Goal: Navigation & Orientation: Find specific page/section

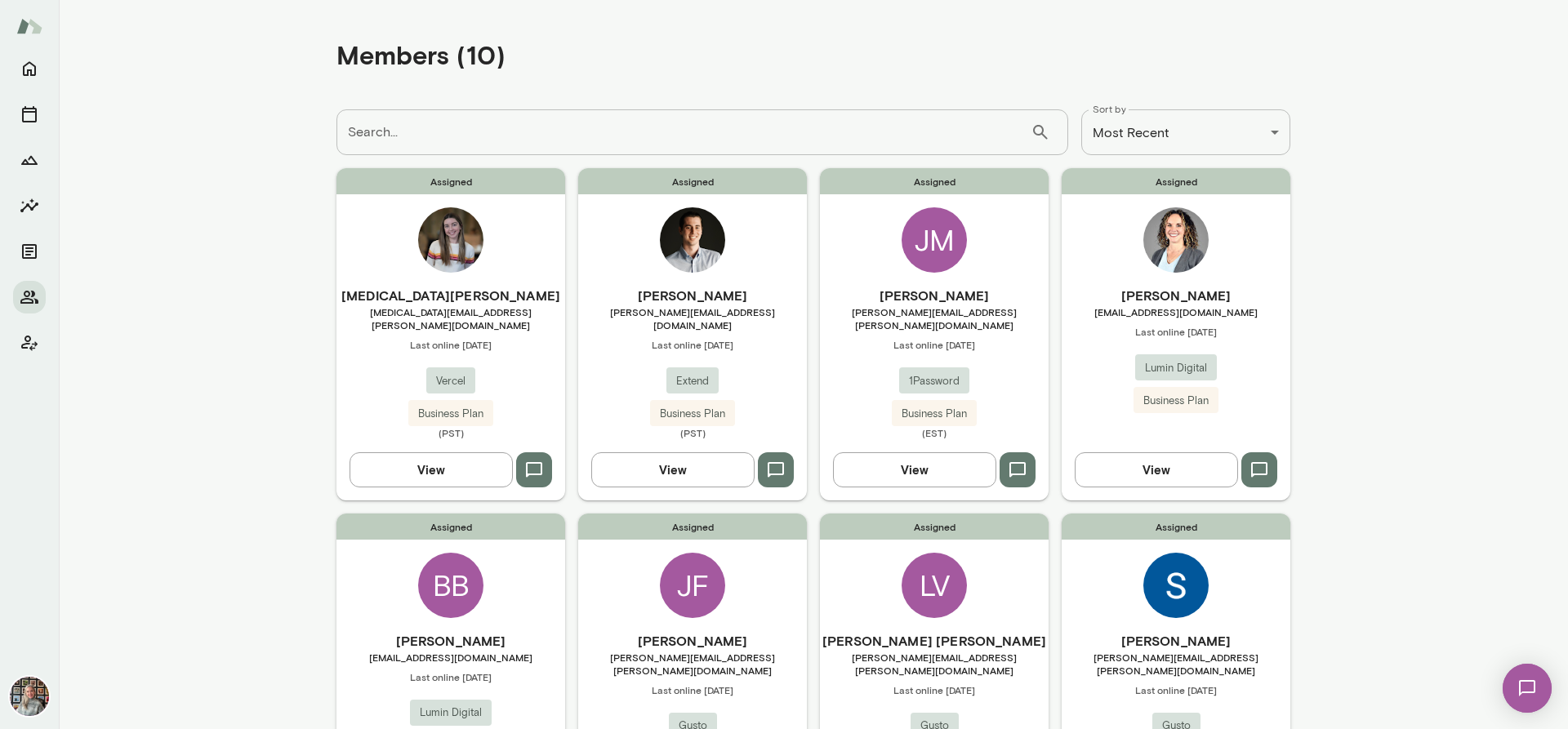
scroll to position [408, 0]
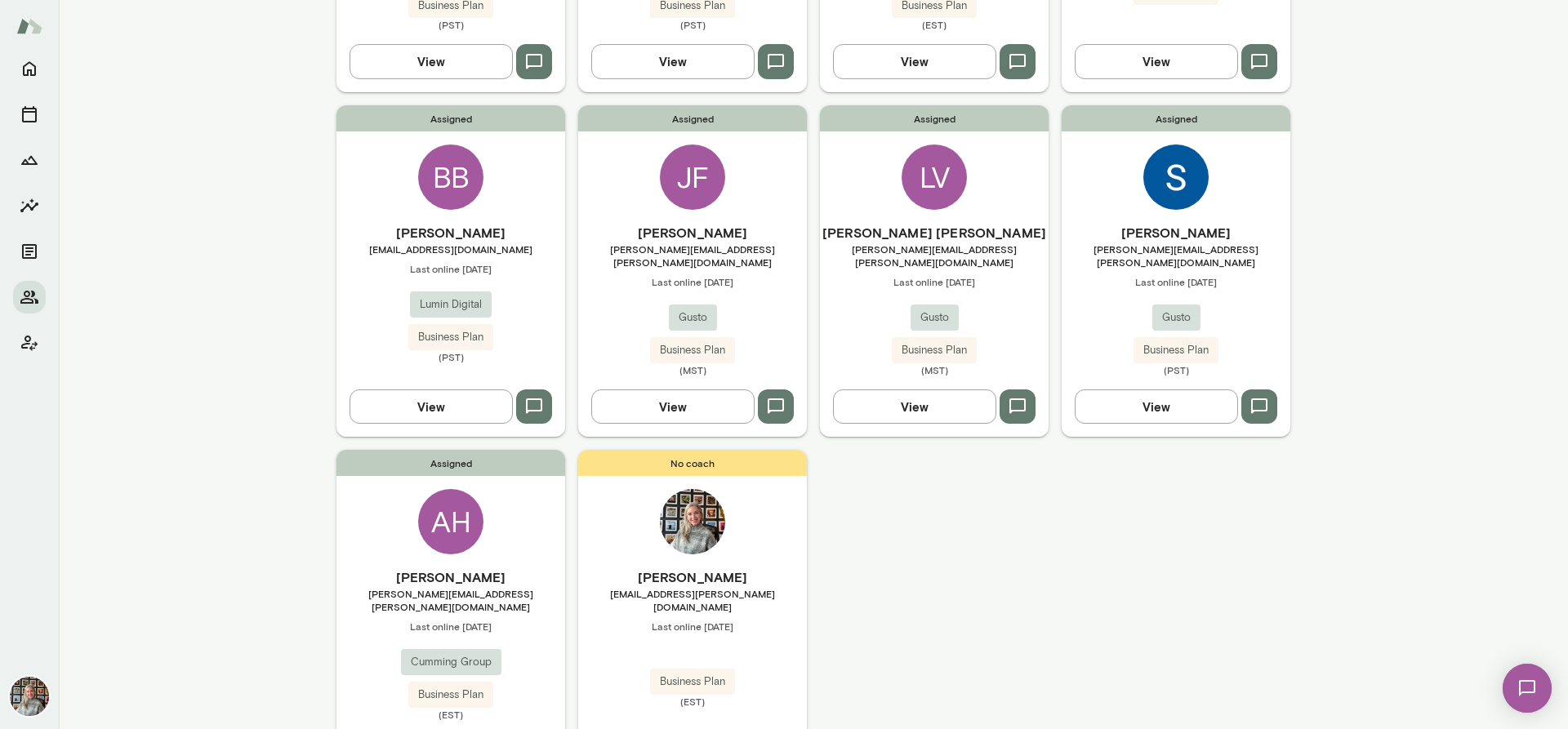
click at [412, 391] on button "View" at bounding box center [431, 406] width 163 height 34
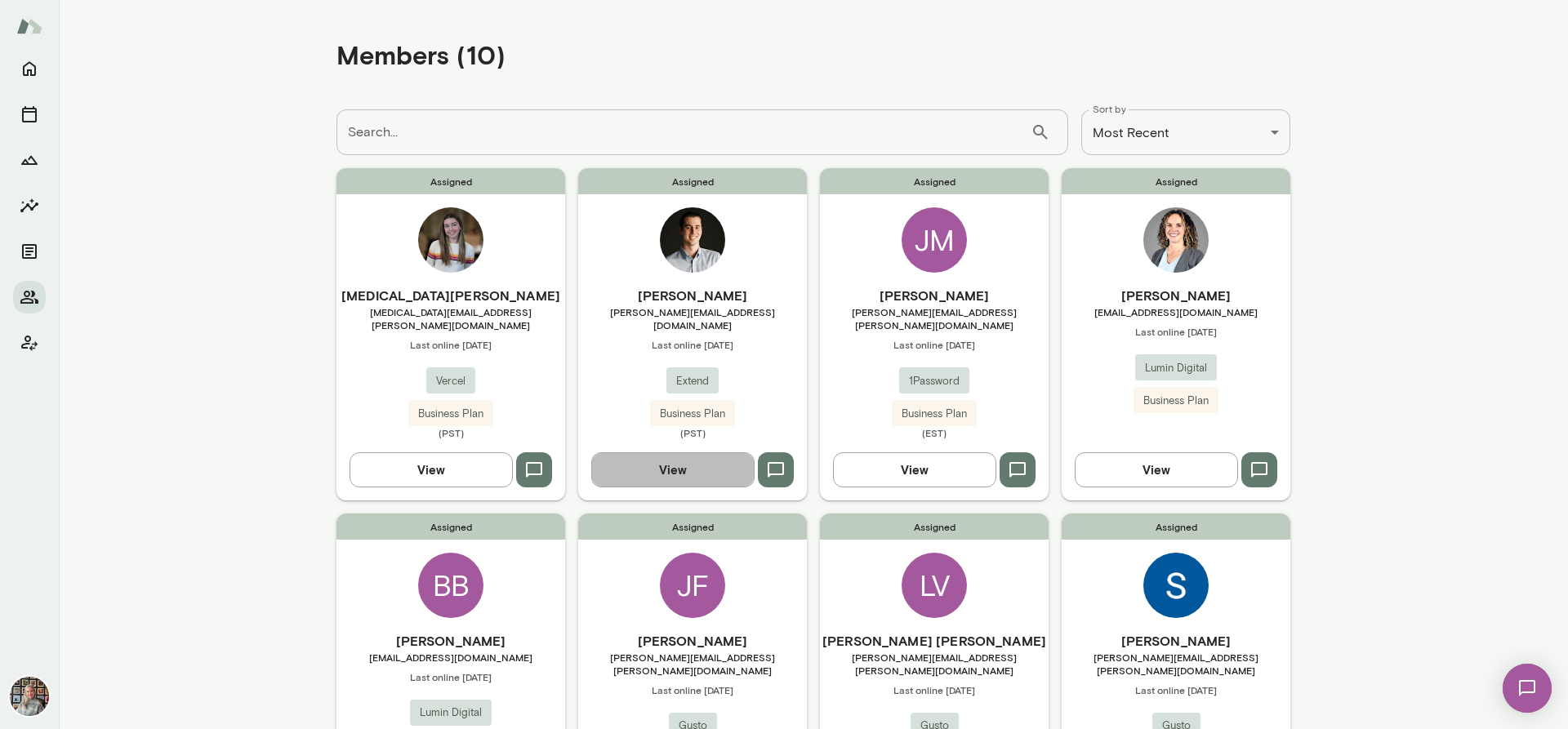
click at [633, 453] on button "View" at bounding box center [673, 469] width 163 height 34
click at [886, 454] on button "View" at bounding box center [914, 469] width 163 height 34
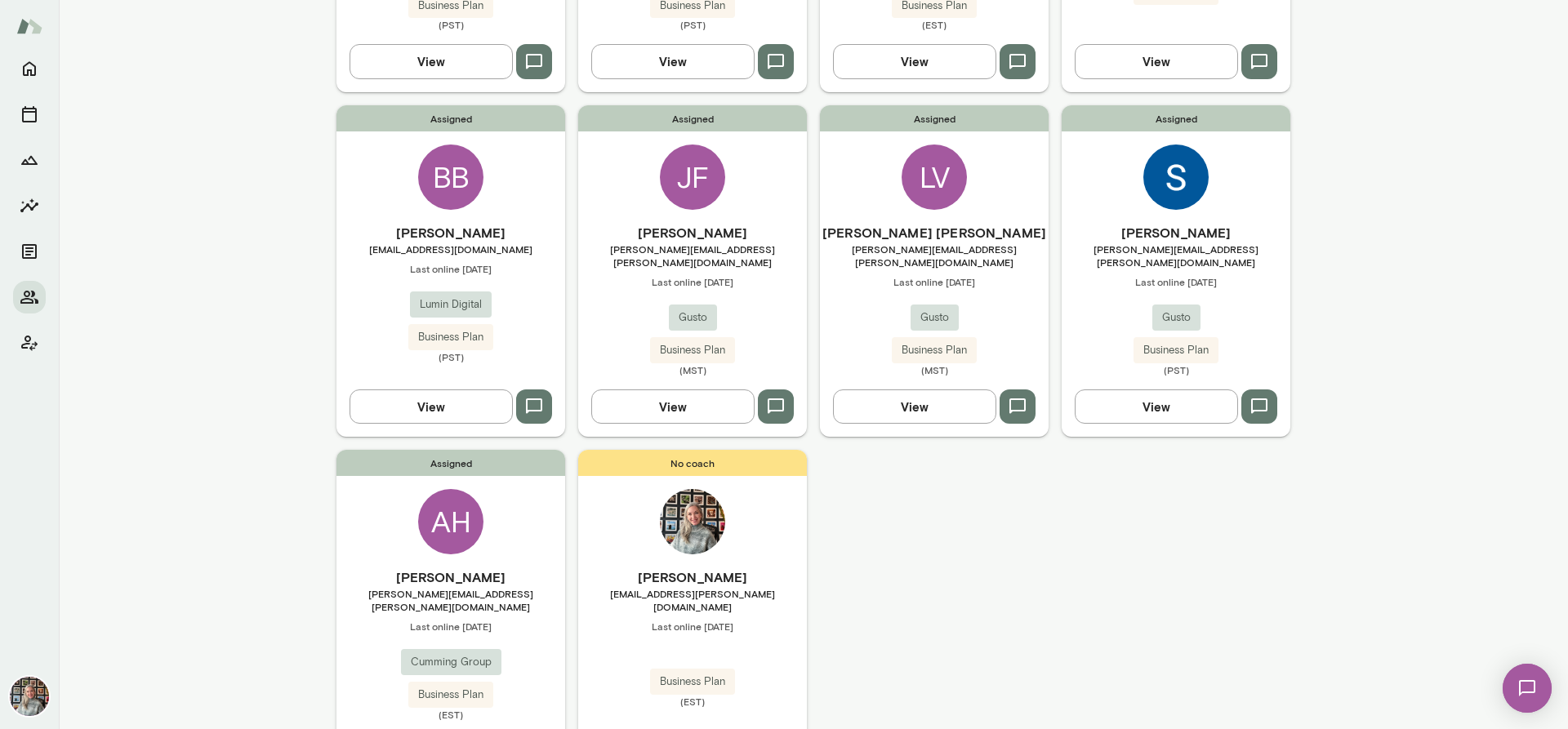
click at [659, 389] on button "View" at bounding box center [673, 406] width 163 height 34
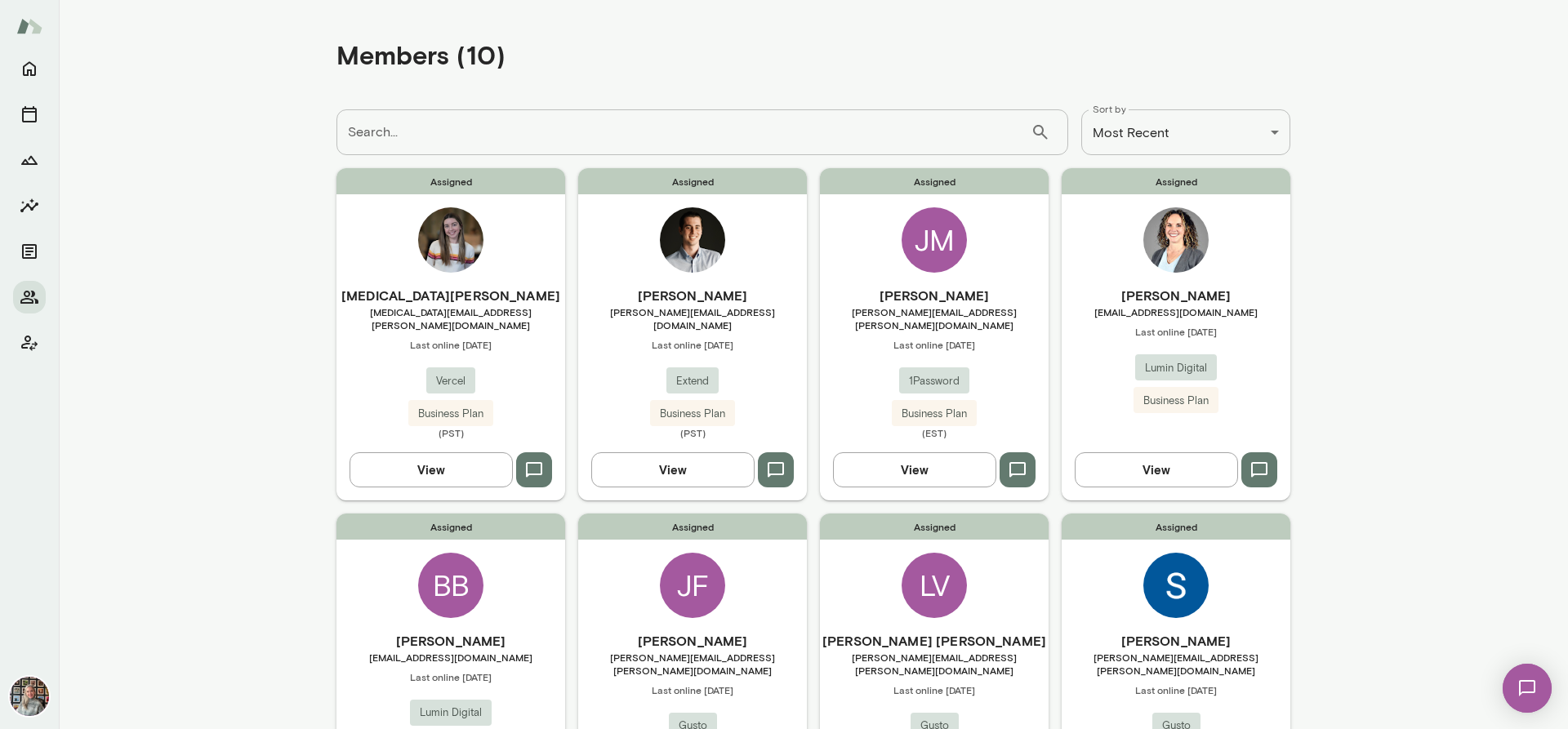
scroll to position [408, 0]
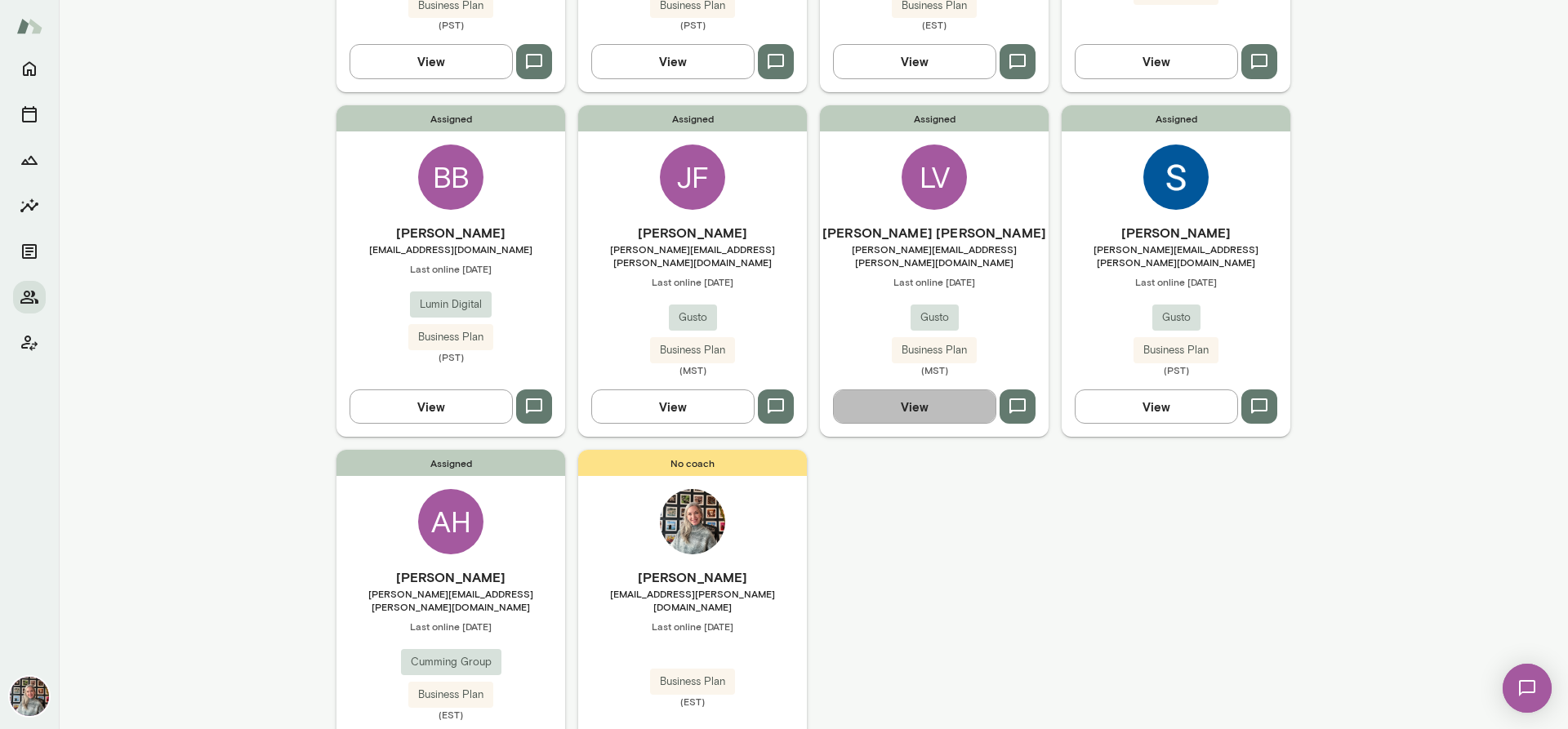
click at [925, 389] on button "View" at bounding box center [914, 406] width 163 height 34
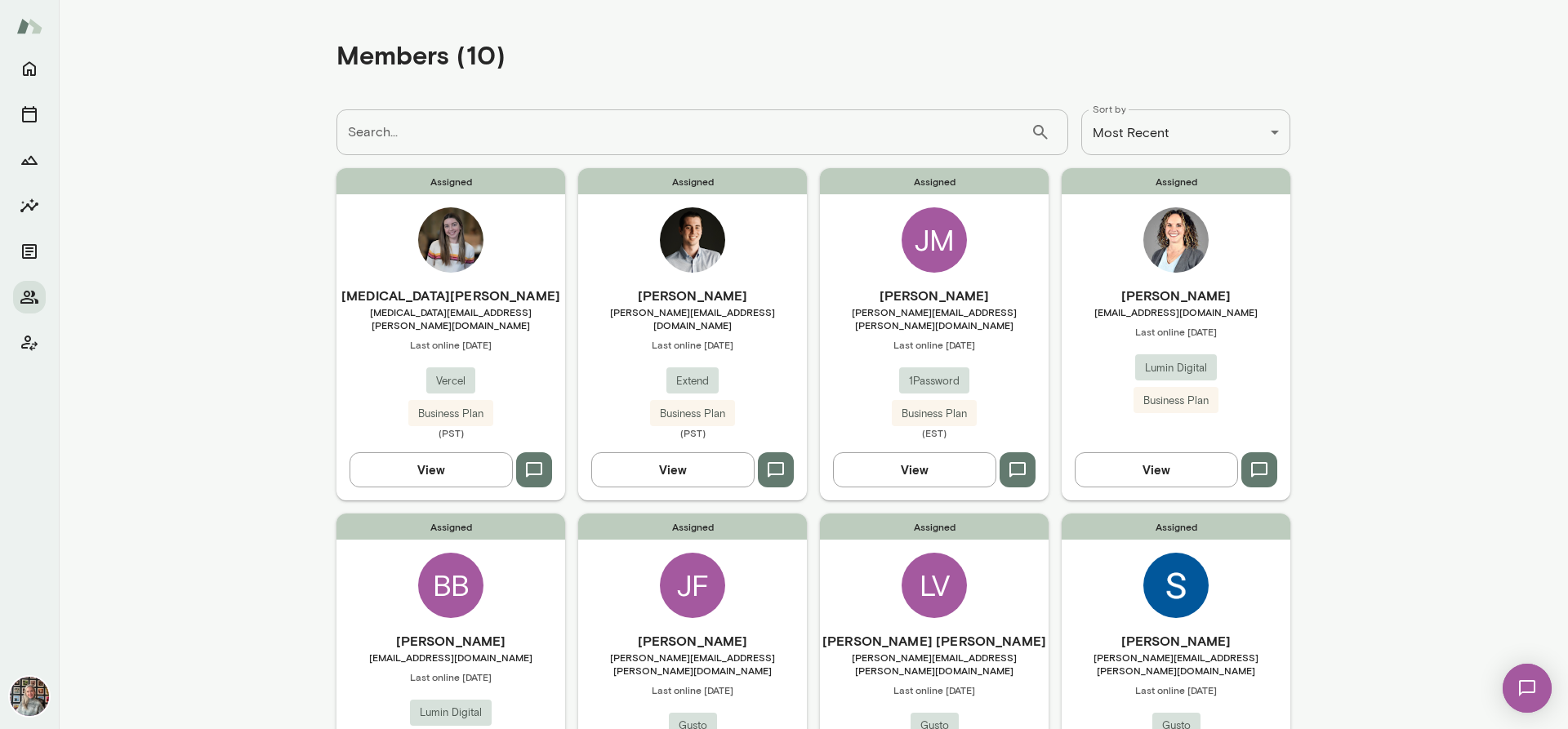
scroll to position [408, 0]
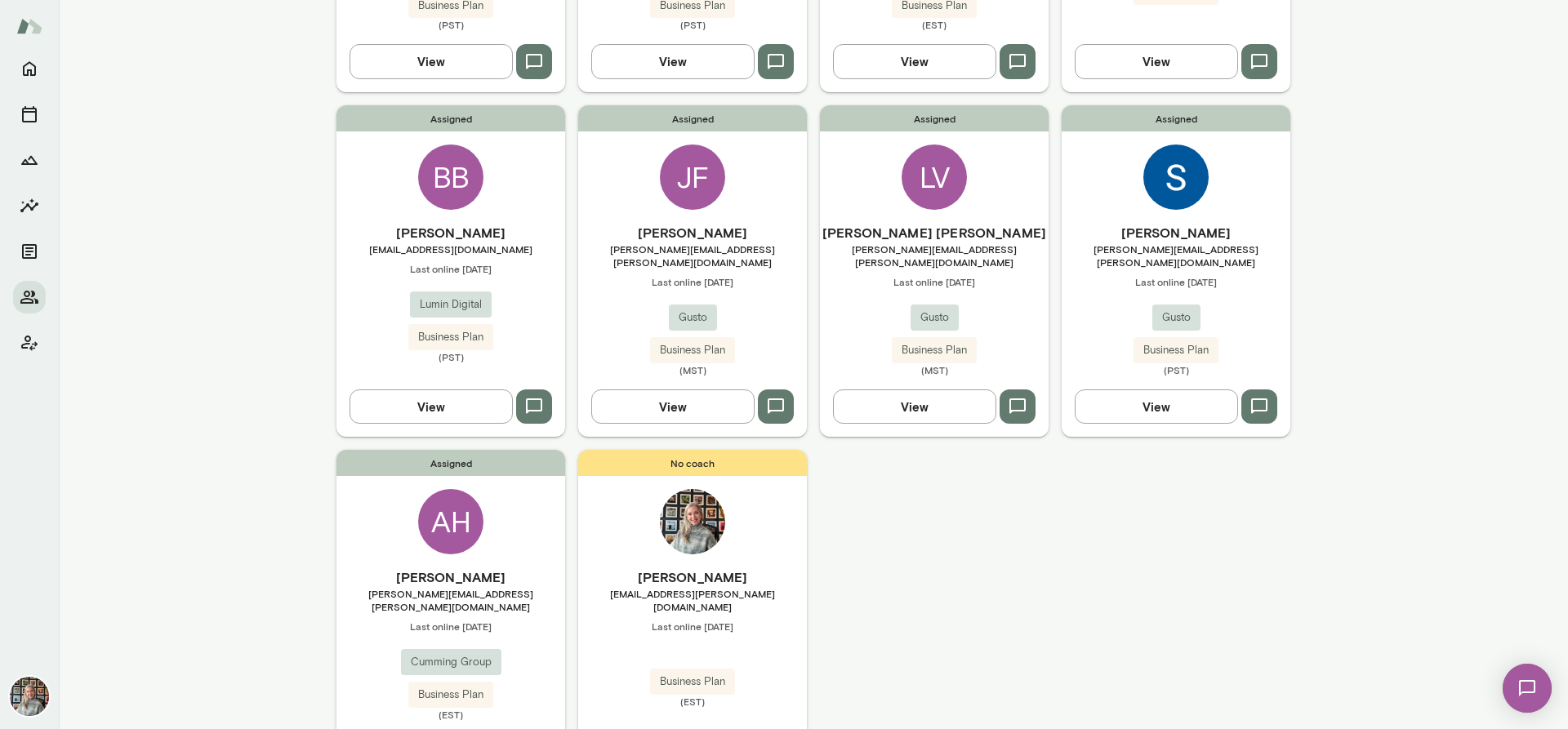
click at [1156, 389] on button "View" at bounding box center [1156, 406] width 163 height 34
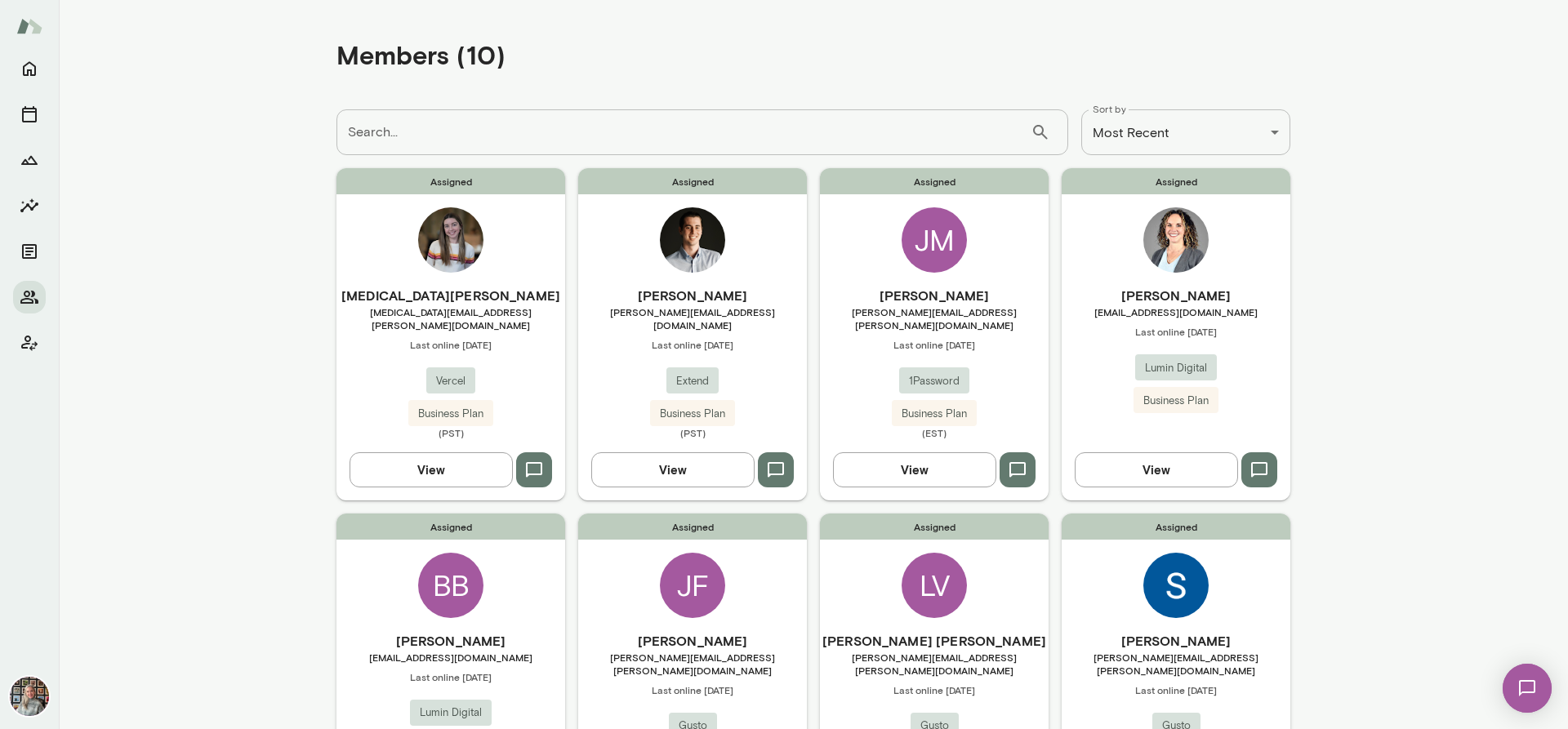
scroll to position [408, 0]
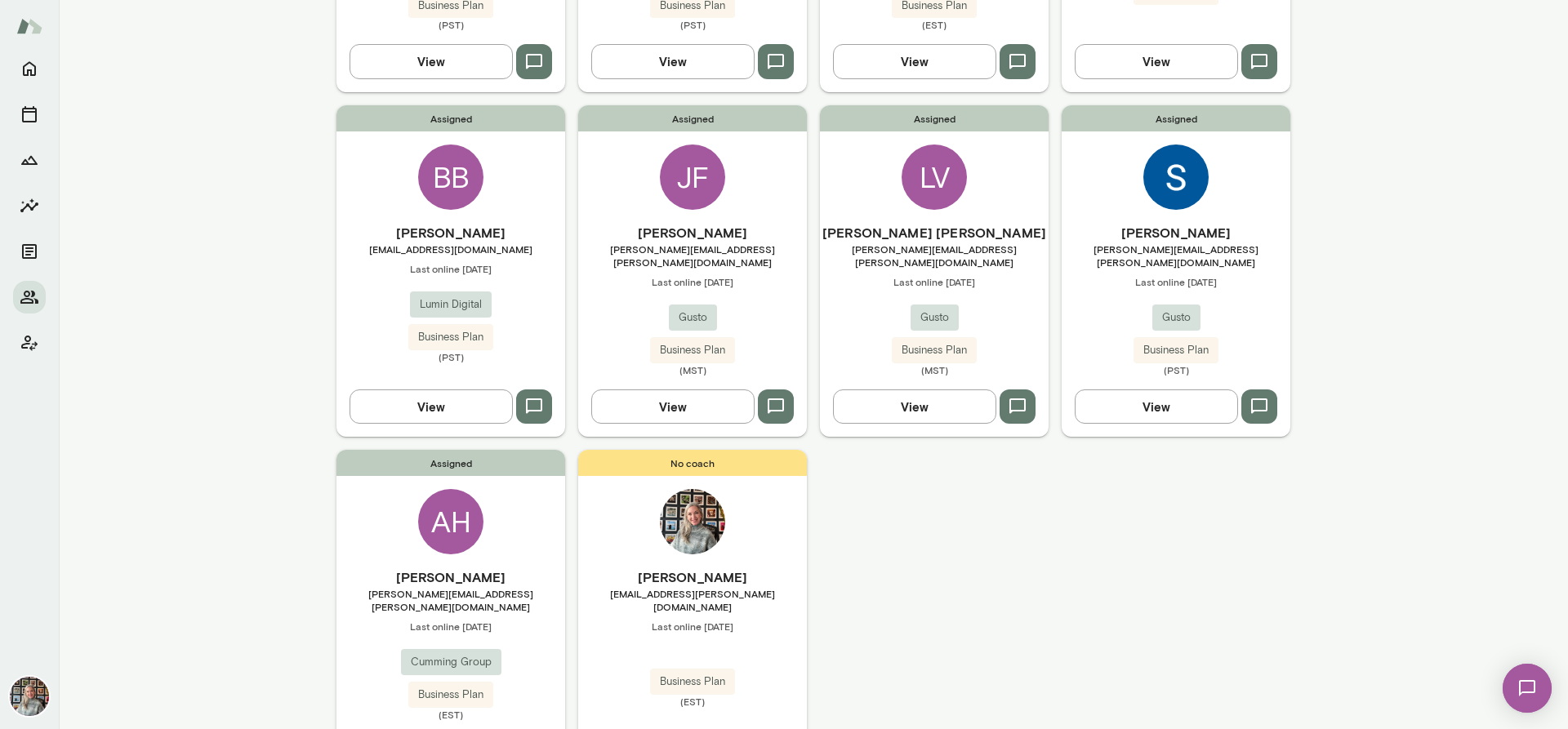
click at [1122, 389] on button "View" at bounding box center [1156, 406] width 163 height 34
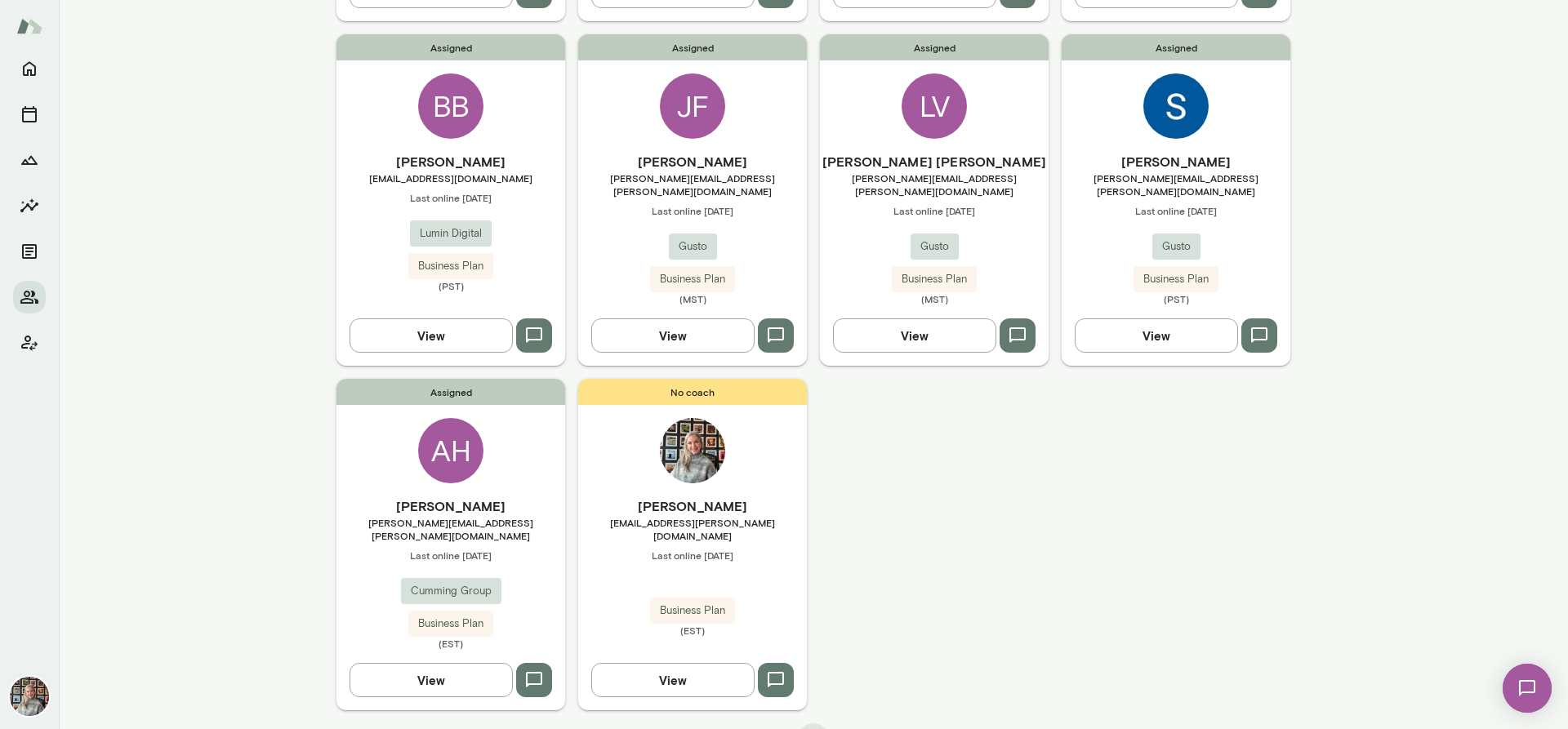
scroll to position [480, 0]
click at [350, 662] on button "View" at bounding box center [431, 679] width 163 height 34
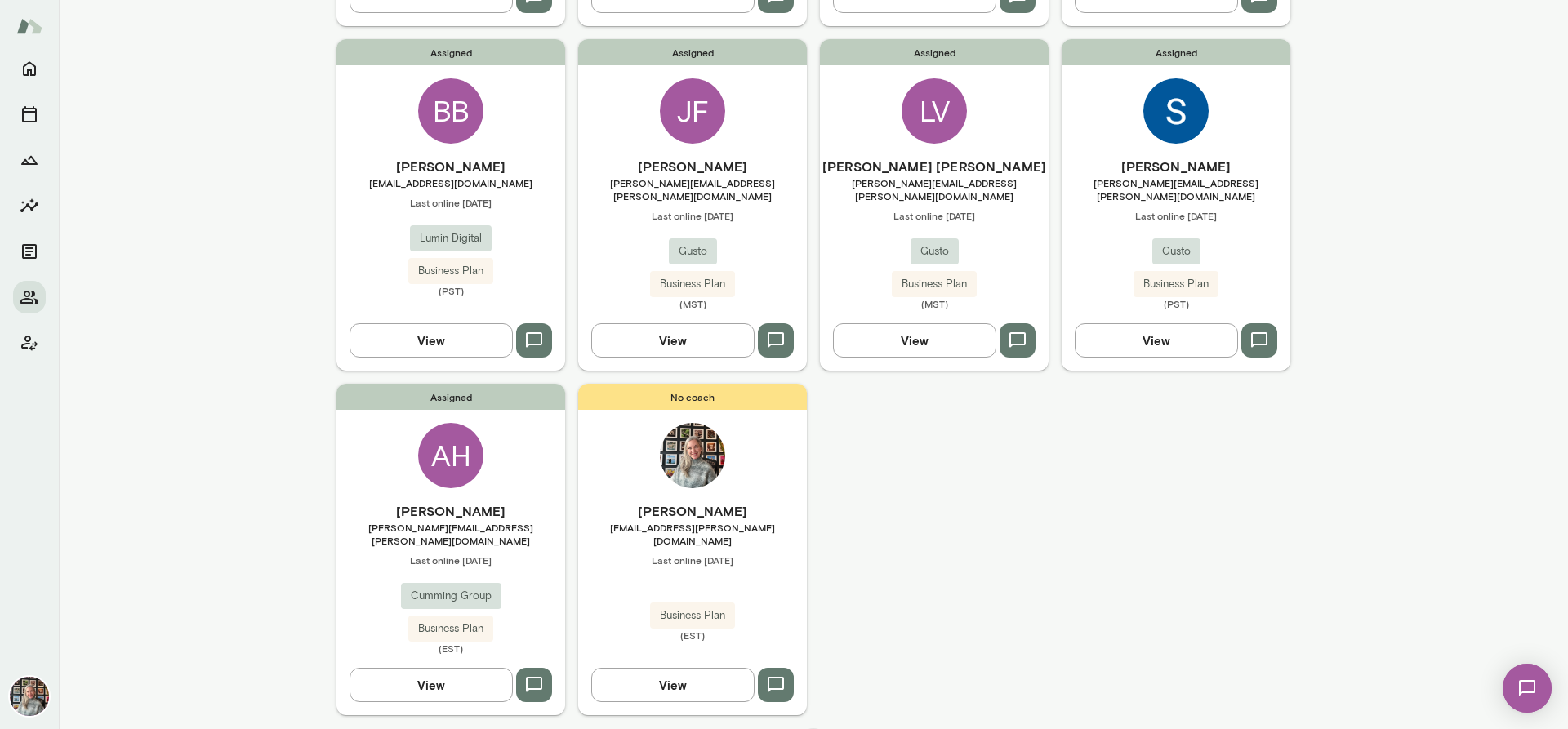
scroll to position [480, 0]
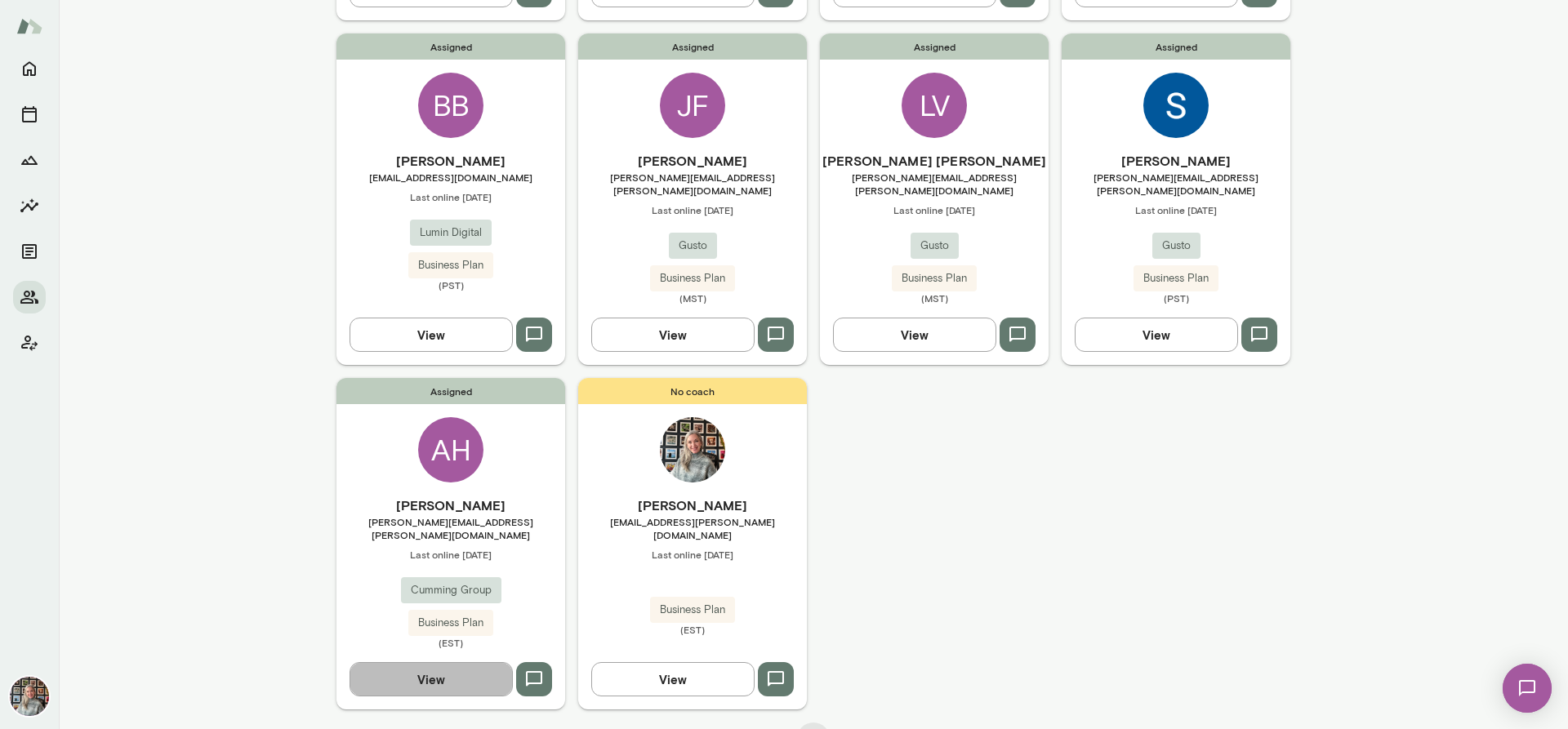
click at [430, 662] on button "View" at bounding box center [431, 679] width 163 height 34
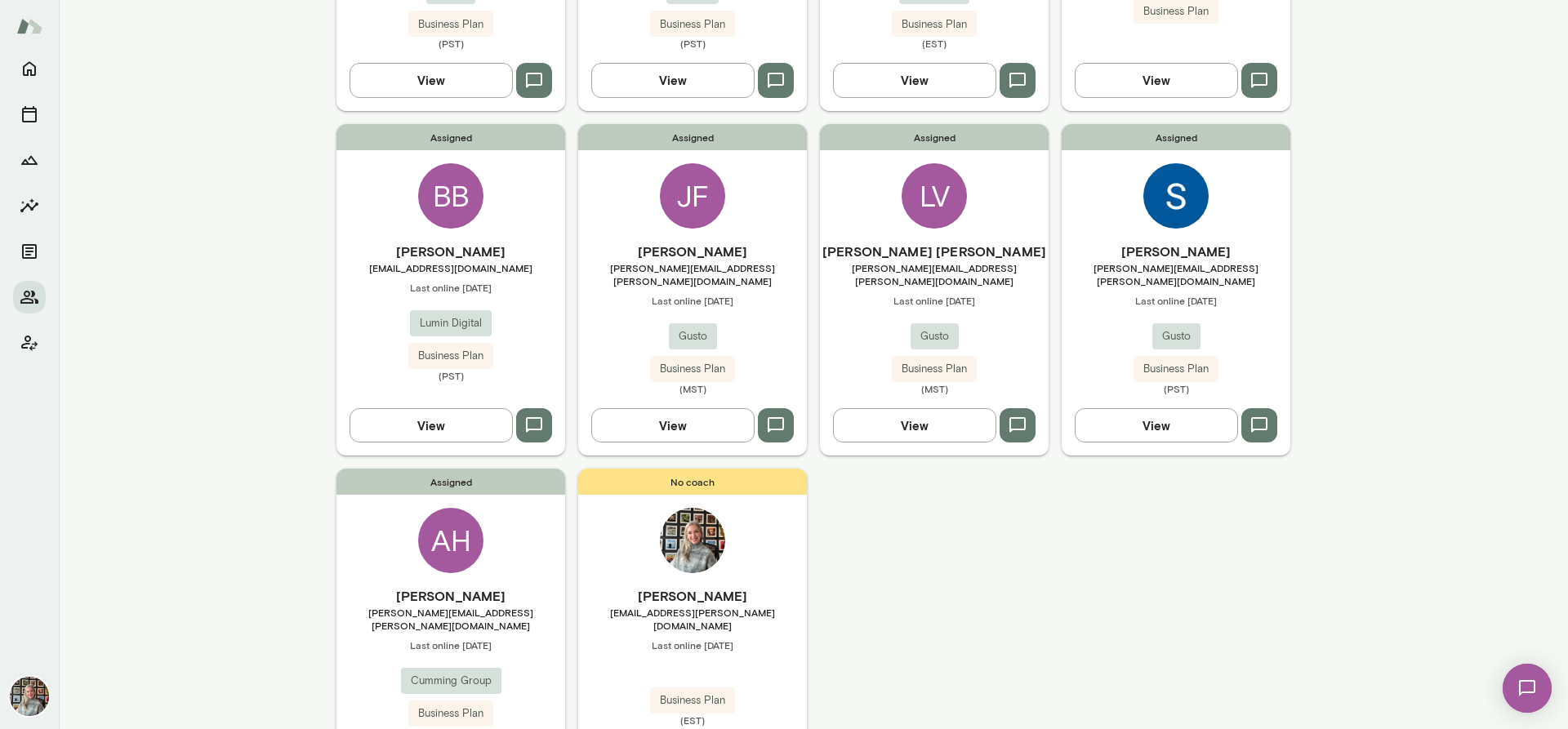
scroll to position [428, 0]
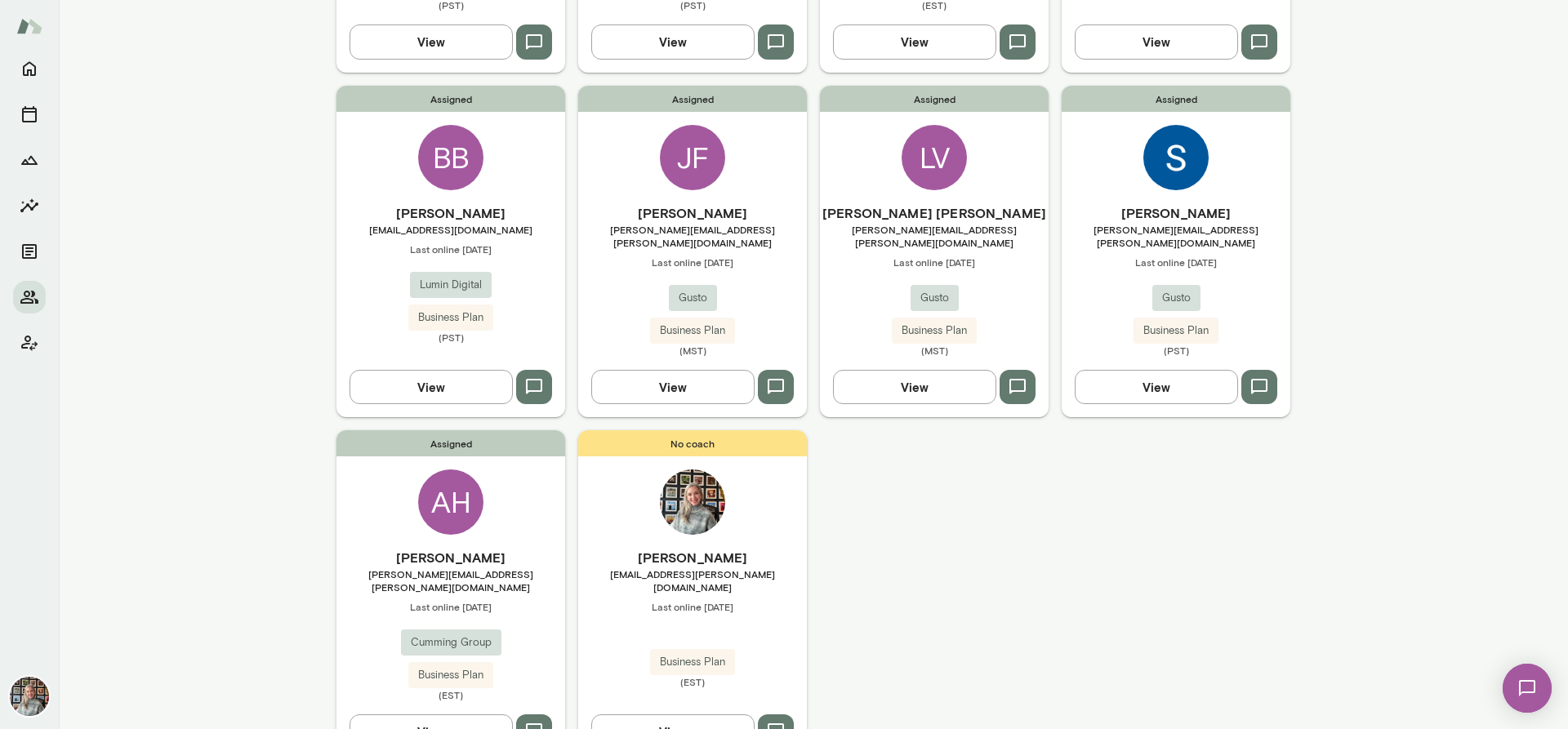
click at [434, 715] on button "View" at bounding box center [431, 732] width 163 height 34
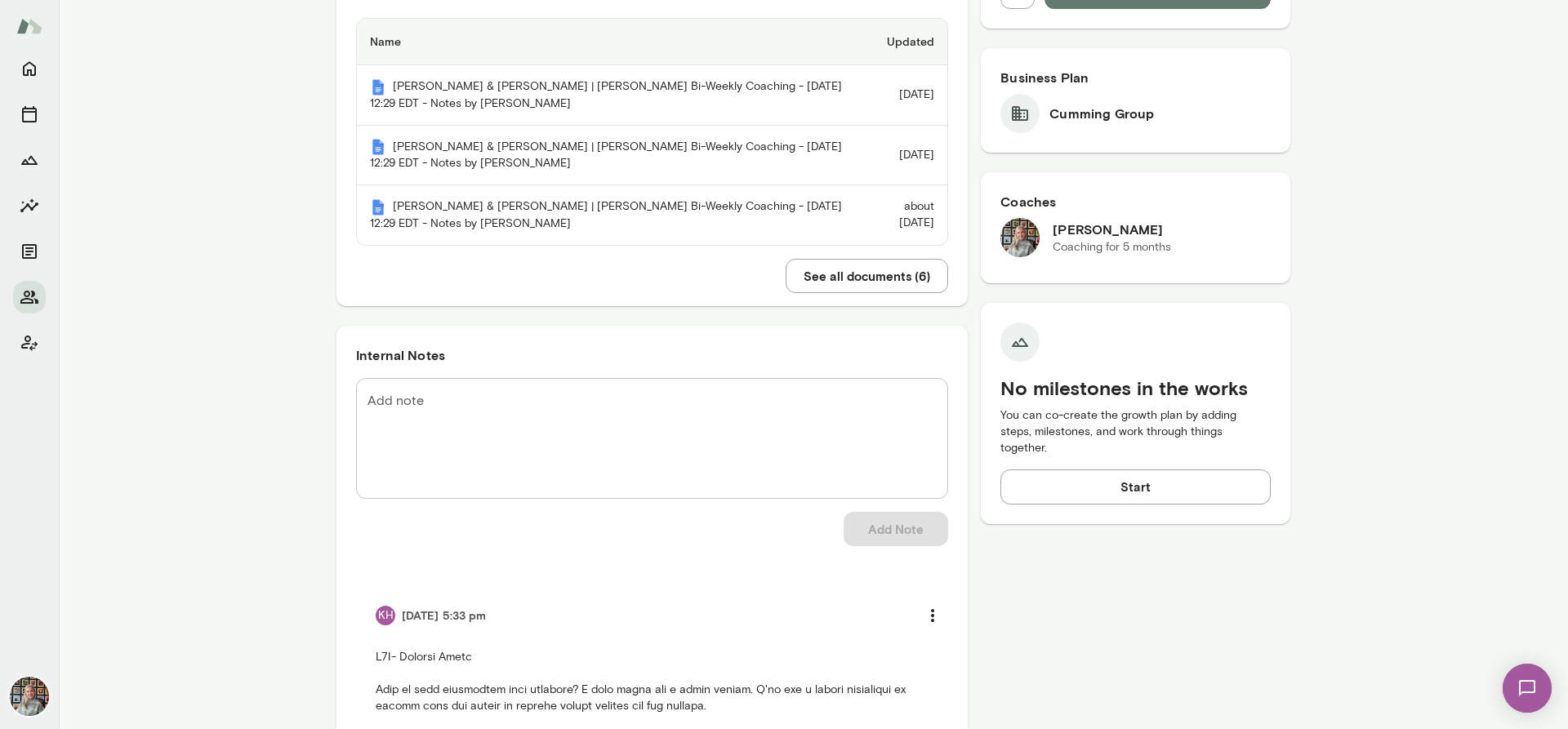
scroll to position [19, 0]
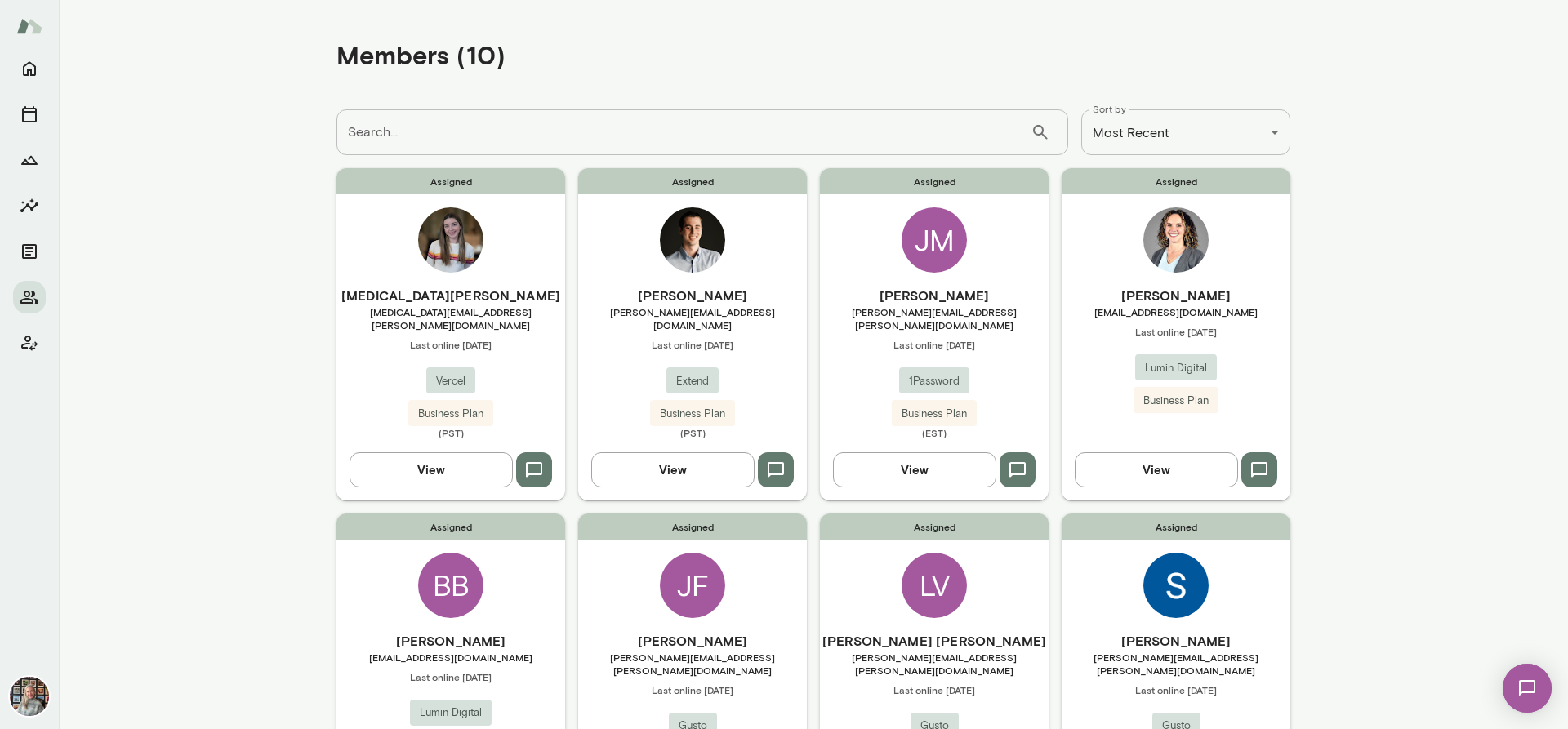
click at [1195, 453] on button "View" at bounding box center [1156, 469] width 163 height 34
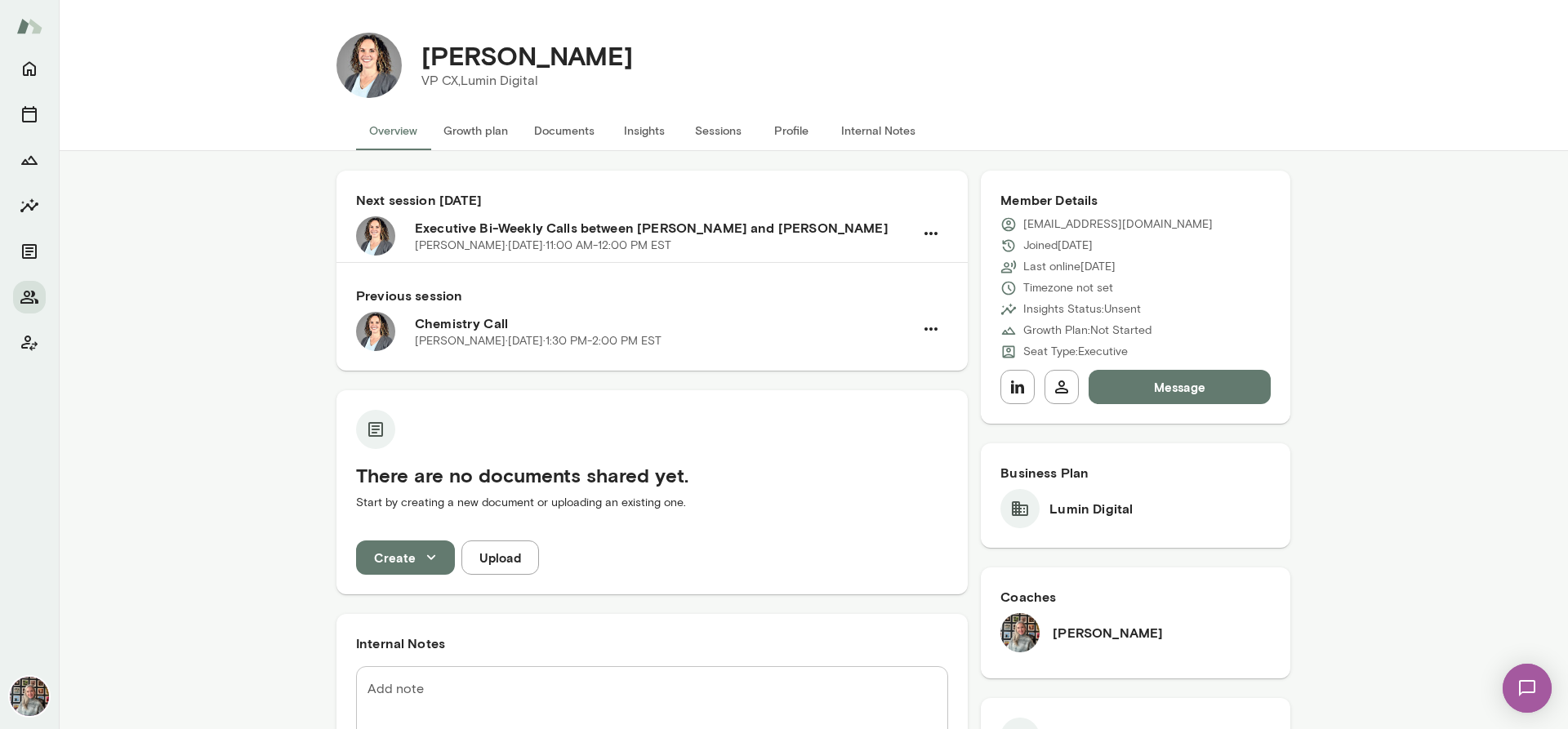
click at [705, 129] on button "Sessions" at bounding box center [718, 130] width 74 height 39
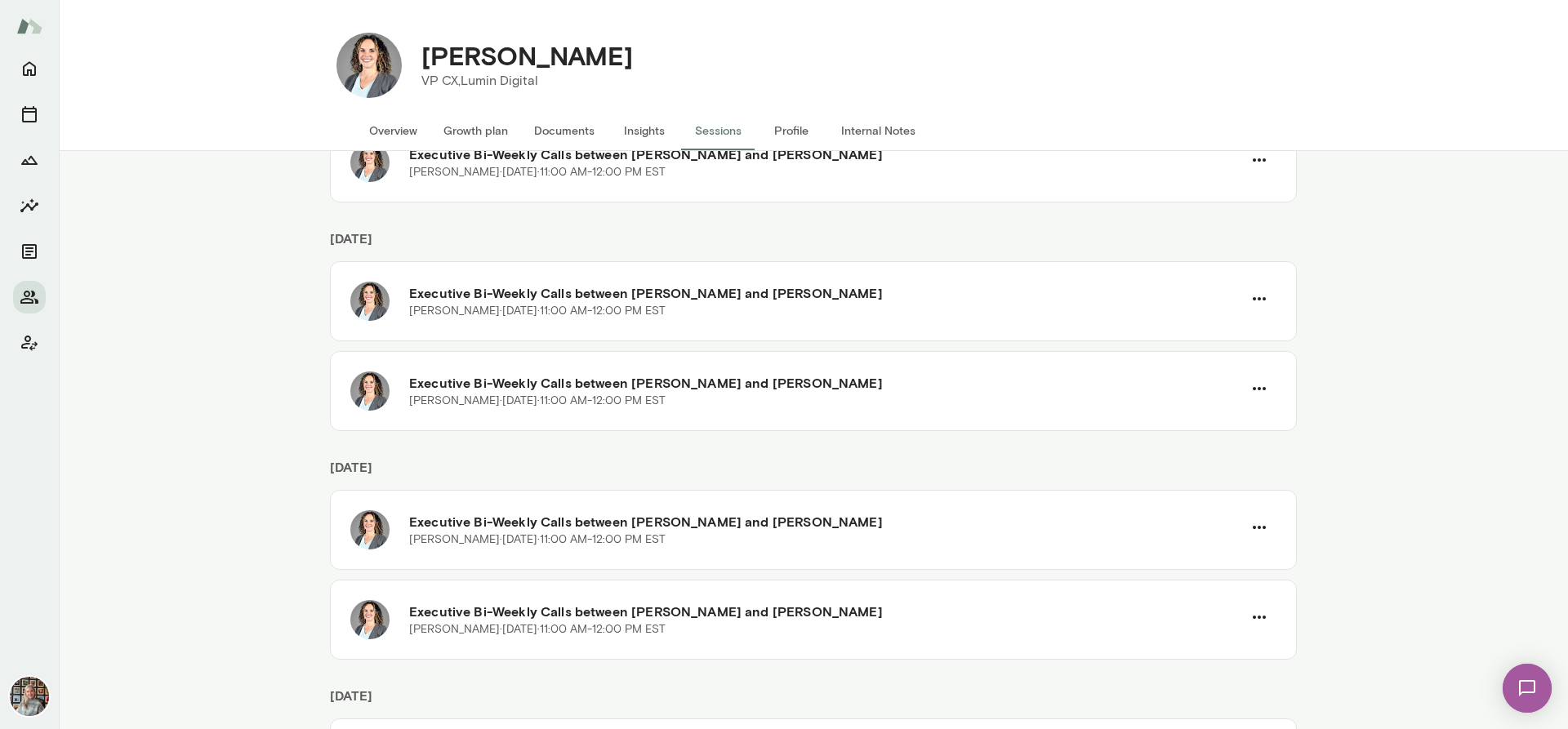
scroll to position [462, 0]
